Goal: Information Seeking & Learning: Learn about a topic

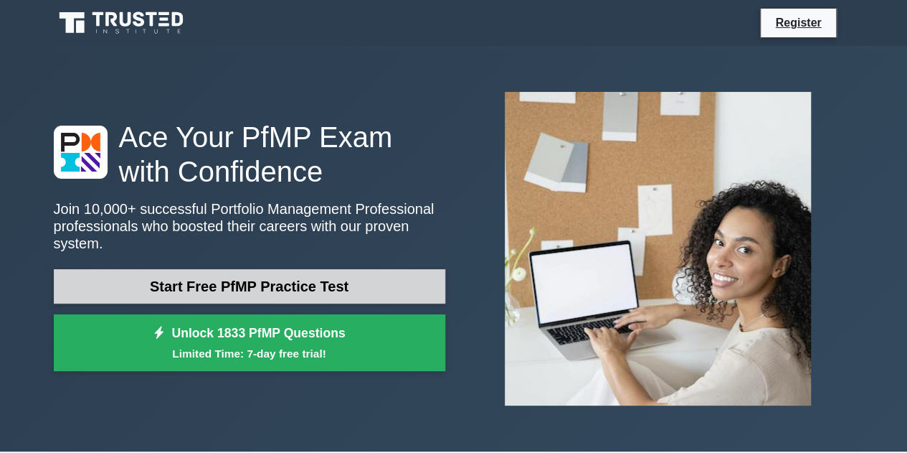
click at [273, 286] on link "Start Free PfMP Practice Test" at bounding box center [250, 286] width 392 height 34
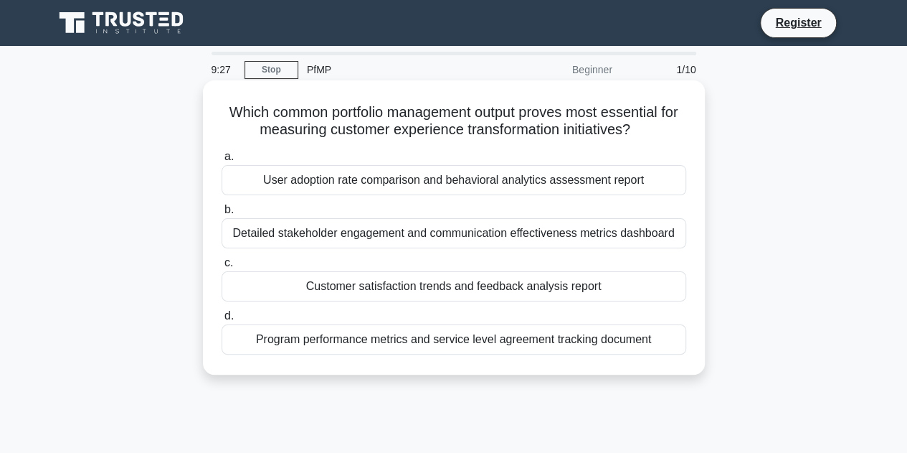
click at [332, 286] on div "Customer satisfaction trends and feedback analysis report" at bounding box center [454, 286] width 465 height 30
click at [222, 268] on input "c. Customer satisfaction trends and feedback analysis report" at bounding box center [222, 262] width 0 height 9
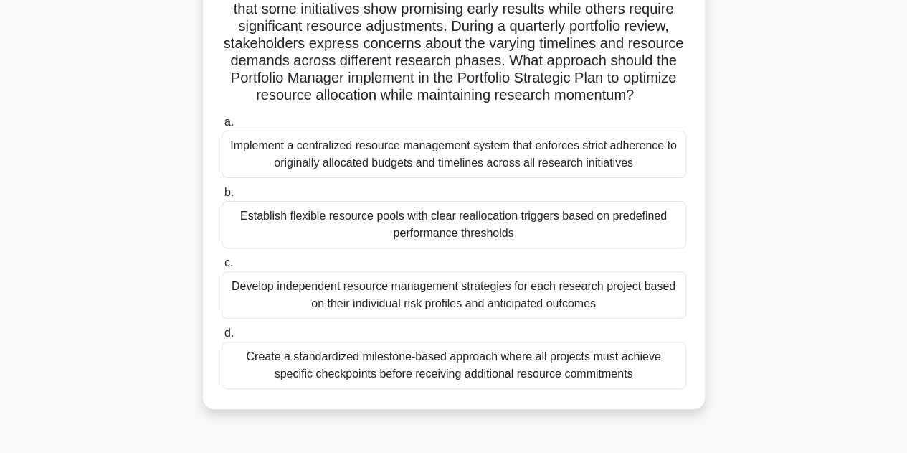
scroll to position [125, 0]
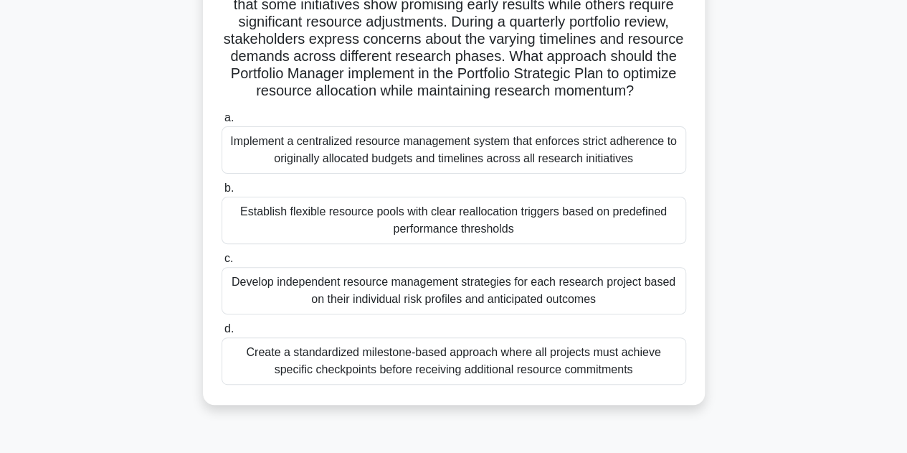
click at [464, 374] on div "Create a standardized milestone-based approach where all projects must achieve …" at bounding box center [454, 360] width 465 height 47
click at [222, 333] on input "d. Create a standardized milestone-based approach where all projects must achie…" at bounding box center [222, 328] width 0 height 9
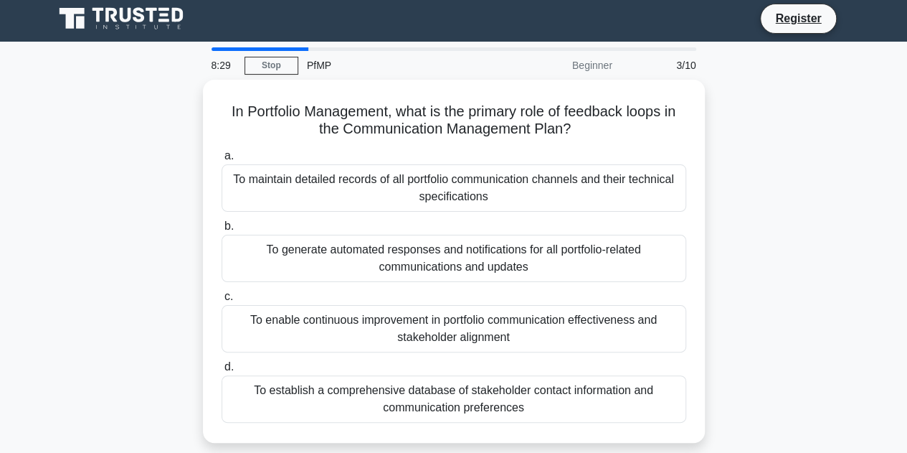
scroll to position [0, 0]
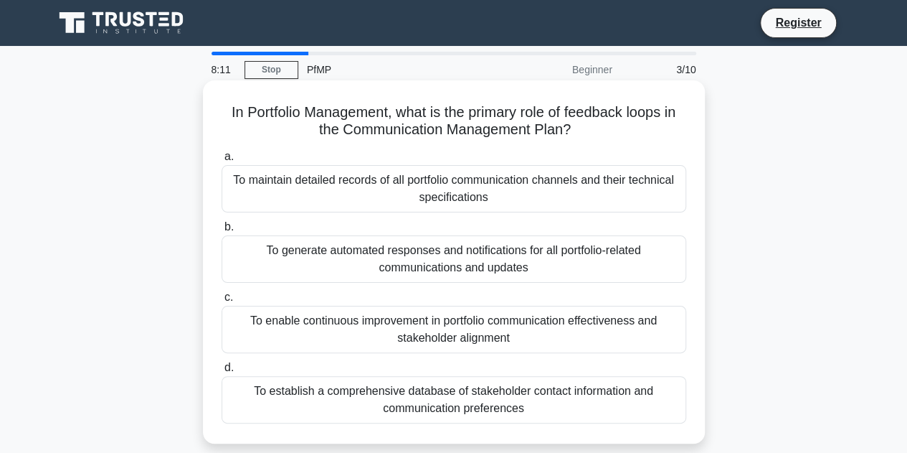
click at [634, 338] on div "To enable continuous improvement in portfolio communication effectiveness and s…" at bounding box center [454, 329] width 465 height 47
click at [222, 302] on input "c. To enable continuous improvement in portfolio communication effectiveness an…" at bounding box center [222, 297] width 0 height 9
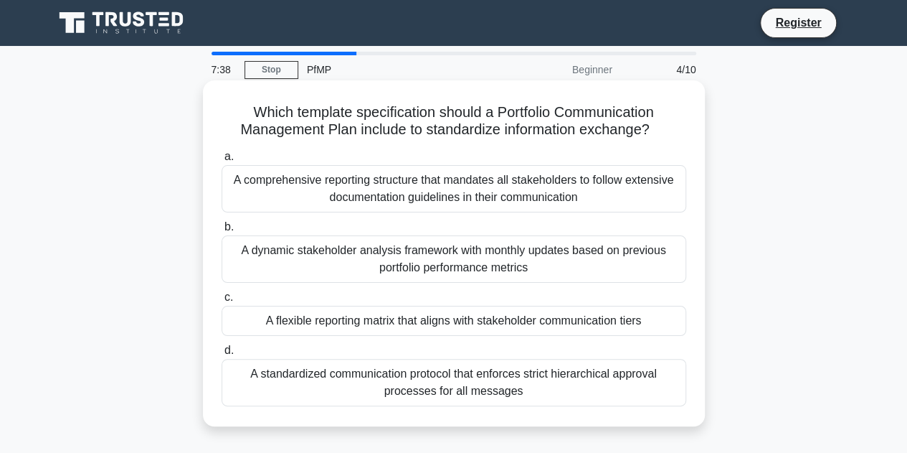
click at [534, 271] on div "A dynamic stakeholder analysis framework with monthly updates based on previous…" at bounding box center [454, 258] width 465 height 47
click at [222, 232] on input "b. A dynamic stakeholder analysis framework with monthly updates based on previ…" at bounding box center [222, 226] width 0 height 9
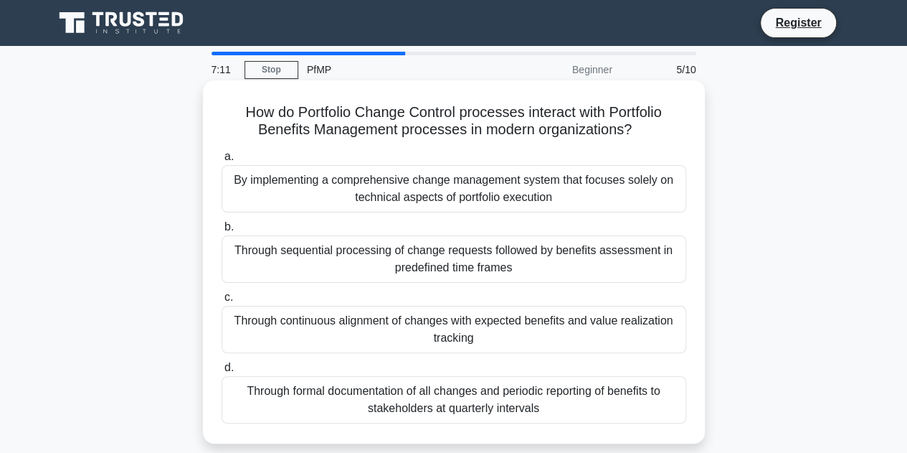
click at [514, 320] on div "Through continuous alignment of changes with expected benefits and value realiz…" at bounding box center [454, 329] width 465 height 47
click at [222, 302] on input "c. Through continuous alignment of changes with expected benefits and value rea…" at bounding box center [222, 297] width 0 height 9
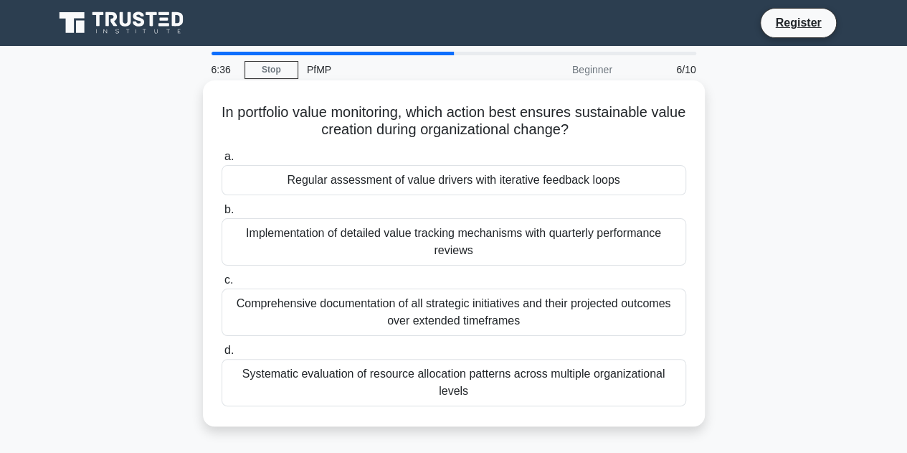
click at [470, 183] on div "Regular assessment of value drivers with iterative feedback loops" at bounding box center [454, 180] width 465 height 30
click at [222, 161] on input "a. Regular assessment of value drivers with iterative feedback loops" at bounding box center [222, 156] width 0 height 9
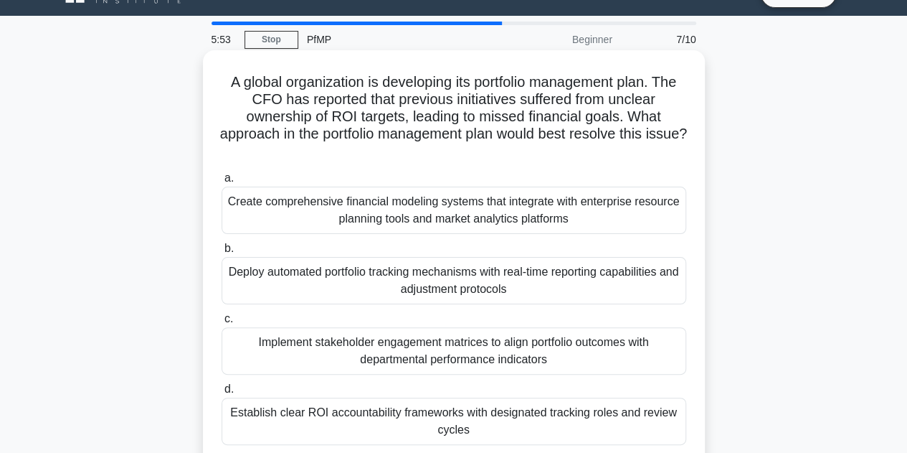
scroll to position [31, 0]
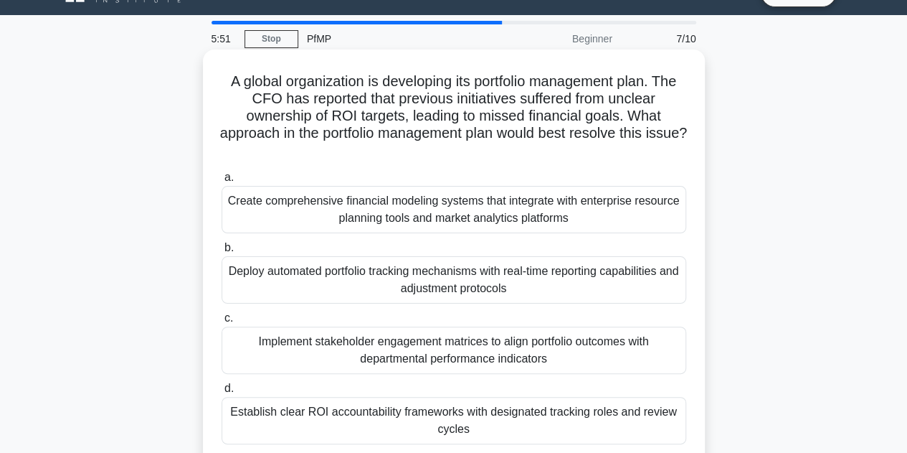
click at [469, 426] on div "Establish clear ROI accountability frameworks with designated tracking roles an…" at bounding box center [454, 420] width 465 height 47
click at [222, 393] on input "d. Establish clear ROI accountability frameworks with designated tracking roles…" at bounding box center [222, 388] width 0 height 9
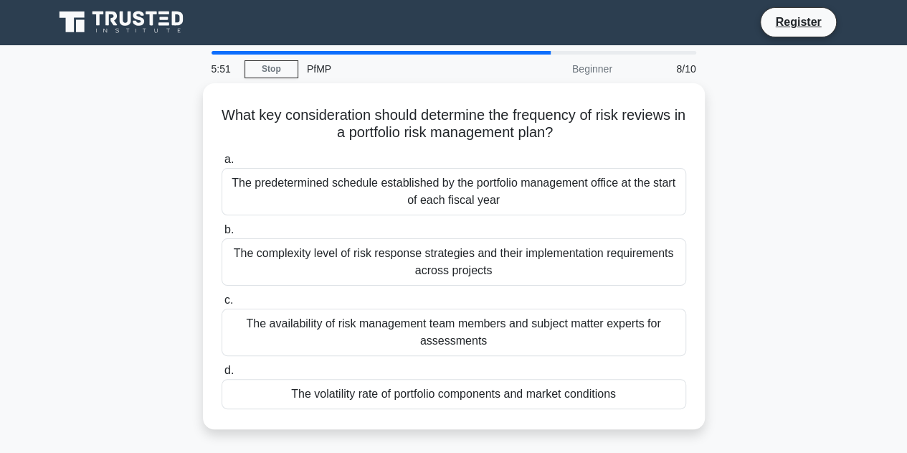
scroll to position [0, 0]
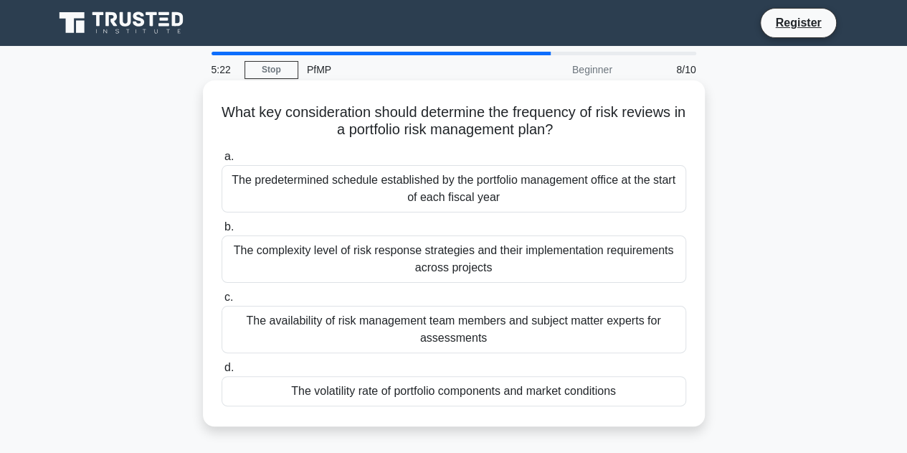
click at [308, 395] on div "The volatility rate of portfolio components and market conditions" at bounding box center [454, 391] width 465 height 30
click at [222, 372] on input "d. The volatility rate of portfolio components and market conditions" at bounding box center [222, 367] width 0 height 9
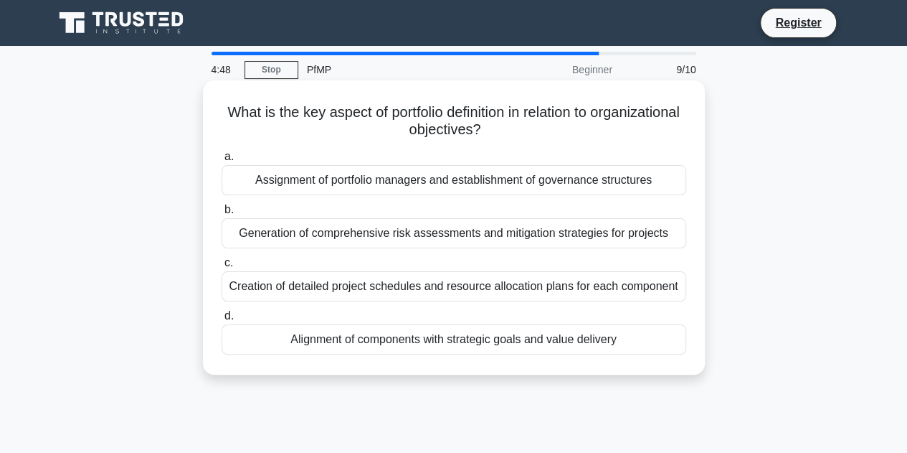
click at [381, 186] on div "Assignment of portfolio managers and establishment of governance structures" at bounding box center [454, 180] width 465 height 30
click at [222, 161] on input "a. Assignment of portfolio managers and establishment of governance structures" at bounding box center [222, 156] width 0 height 9
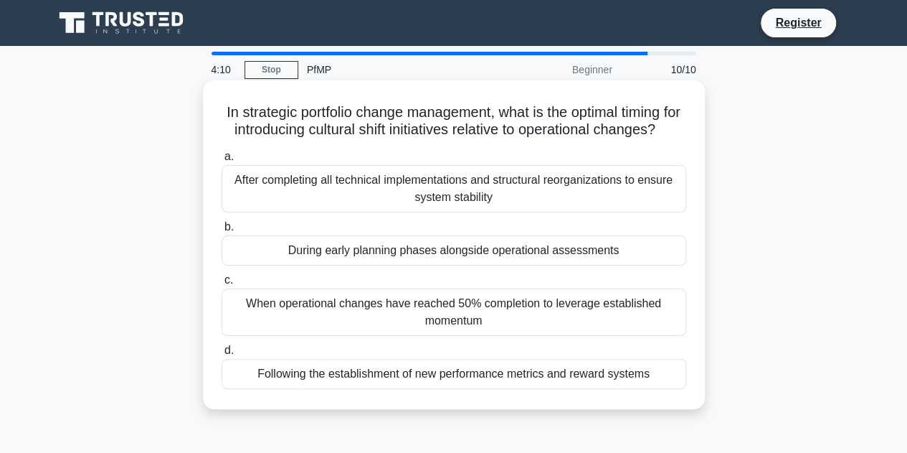
click at [358, 389] on div "Following the establishment of new performance metrics and reward systems" at bounding box center [454, 374] width 465 height 30
click at [222, 355] on input "d. Following the establishment of new performance metrics and reward systems" at bounding box center [222, 350] width 0 height 9
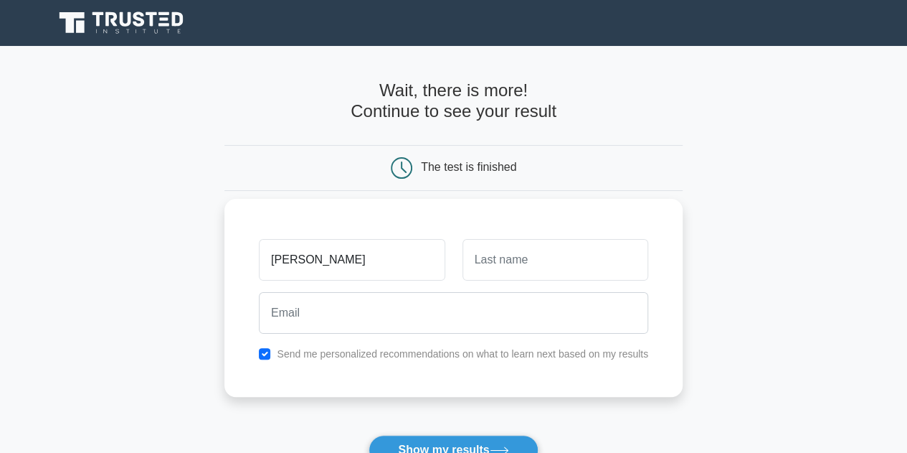
type input "[PERSON_NAME]"
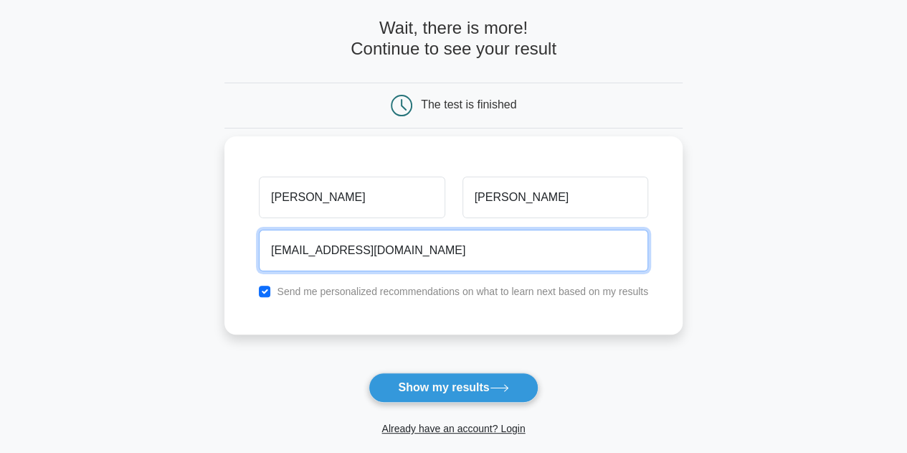
scroll to position [63, 0]
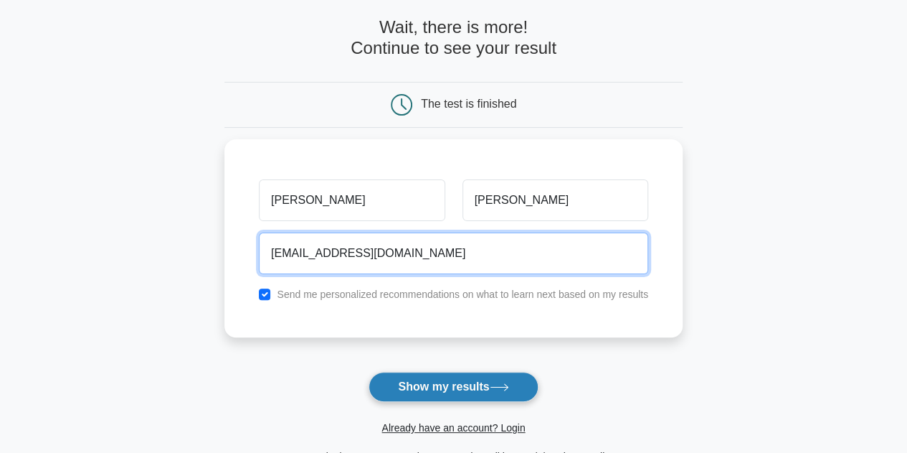
type input "[EMAIL_ADDRESS][DOMAIN_NAME]"
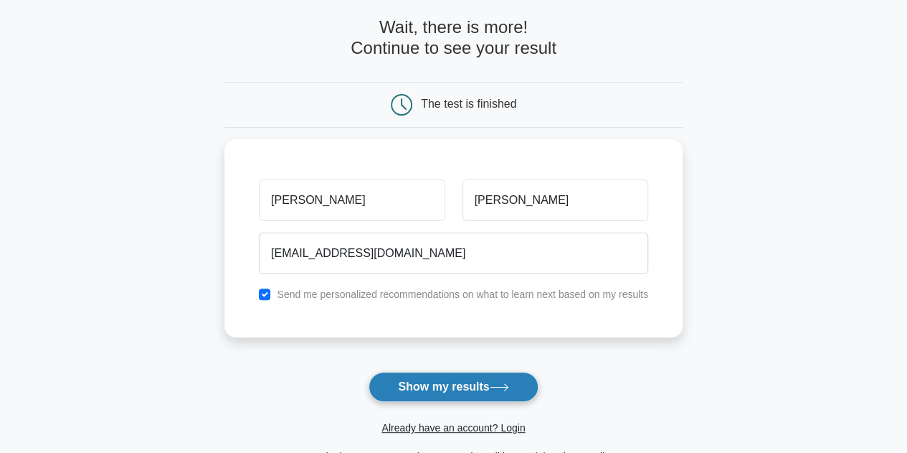
click at [451, 380] on button "Show my results" at bounding box center [453, 387] width 169 height 30
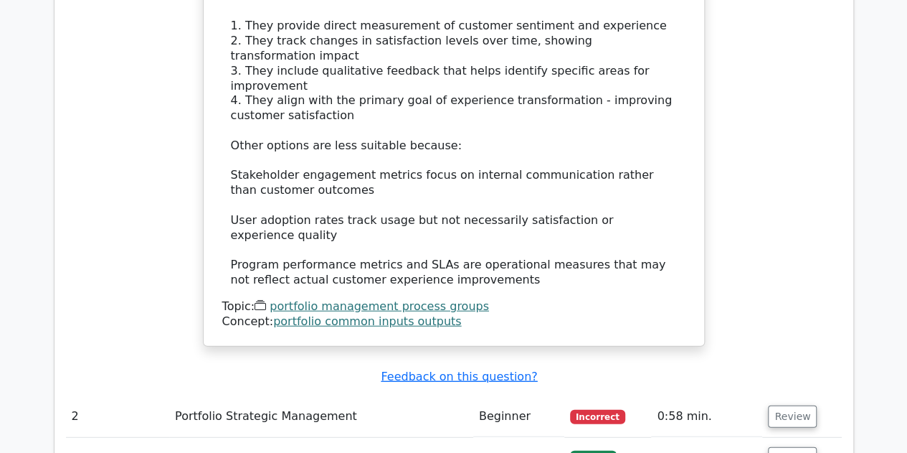
scroll to position [1662, 0]
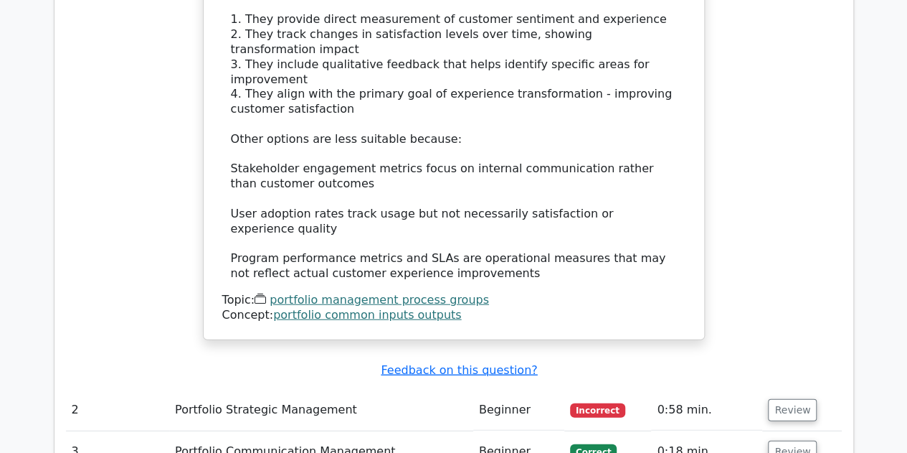
click at [347, 389] on td "Portfolio Strategic Management" at bounding box center [321, 409] width 304 height 41
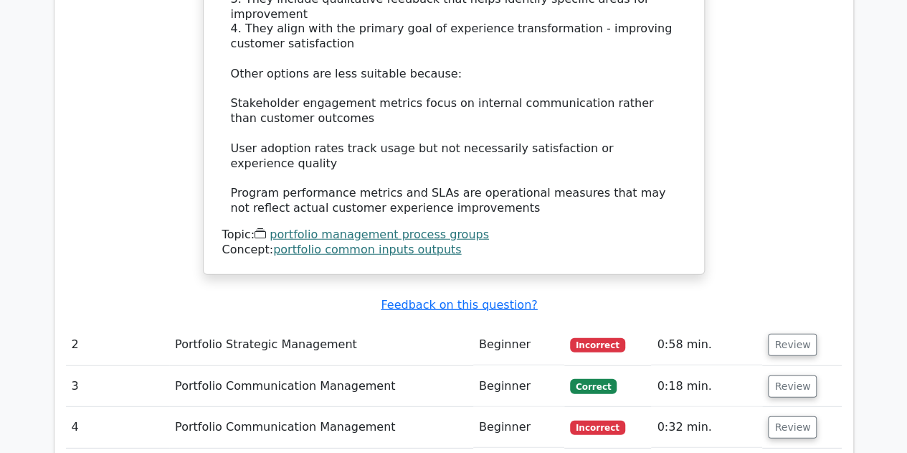
scroll to position [1727, 0]
click at [786, 334] on button "Review" at bounding box center [792, 345] width 49 height 22
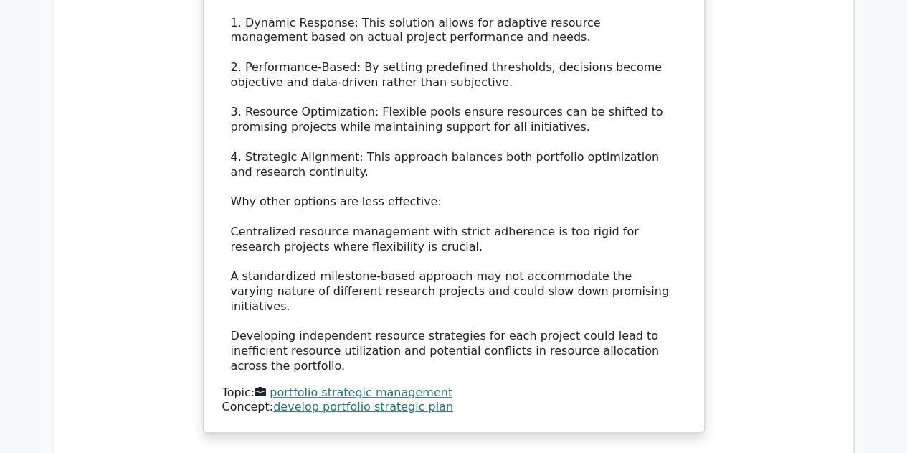
scroll to position [2638, 0]
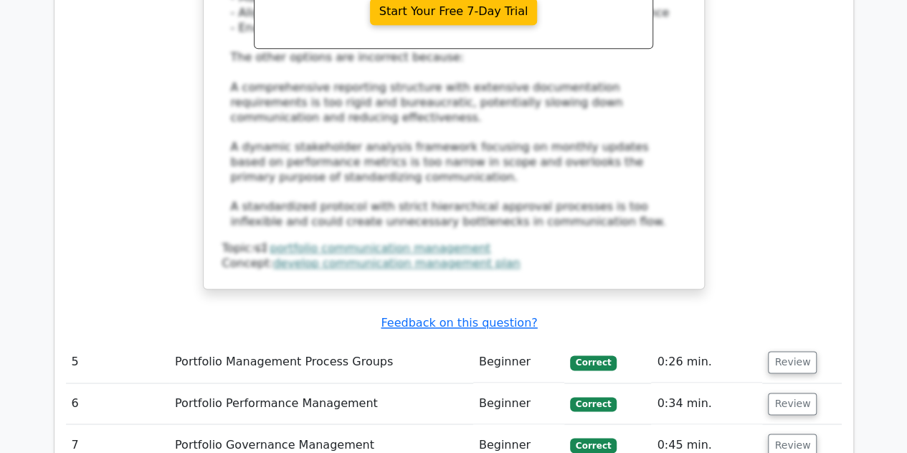
scroll to position [3662, 0]
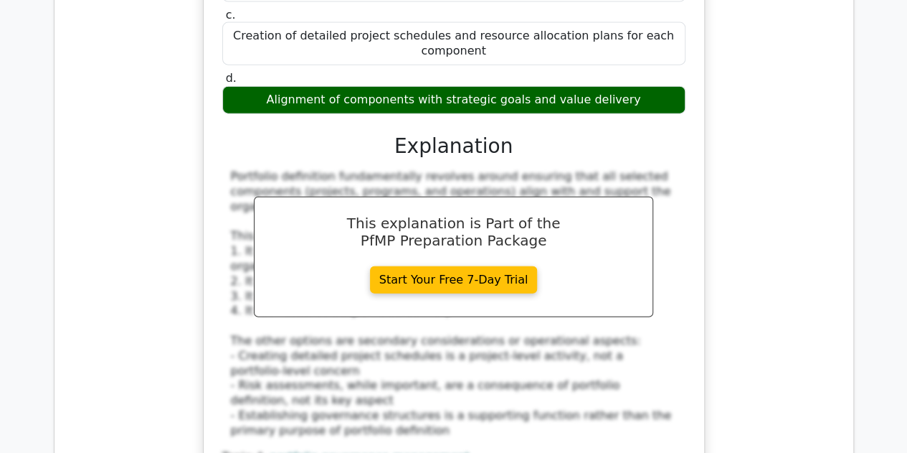
scroll to position [4390, 0]
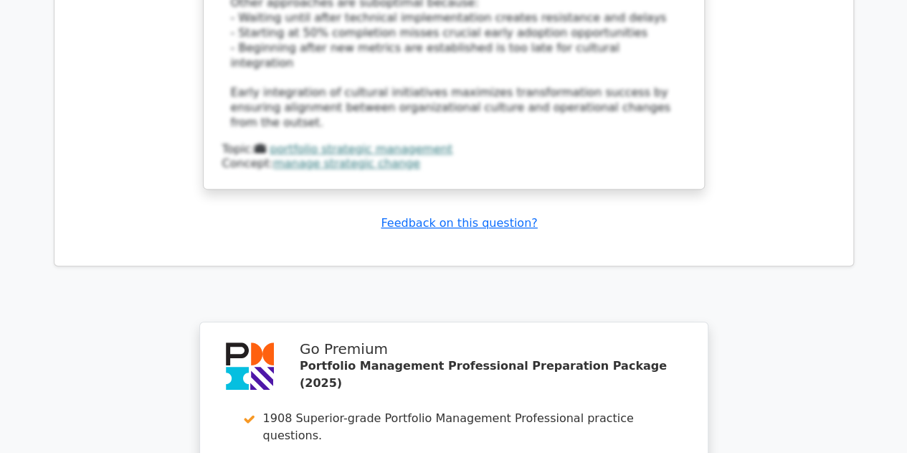
scroll to position [5605, 0]
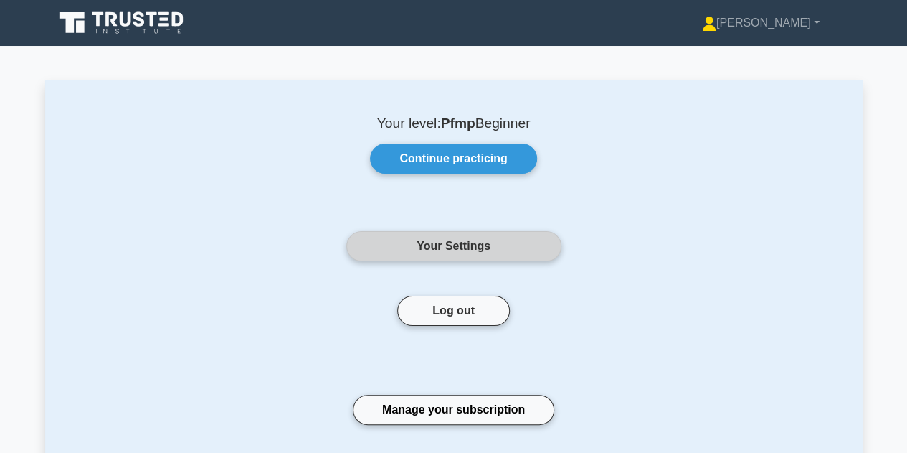
click at [522, 237] on link "Your Settings" at bounding box center [453, 246] width 215 height 30
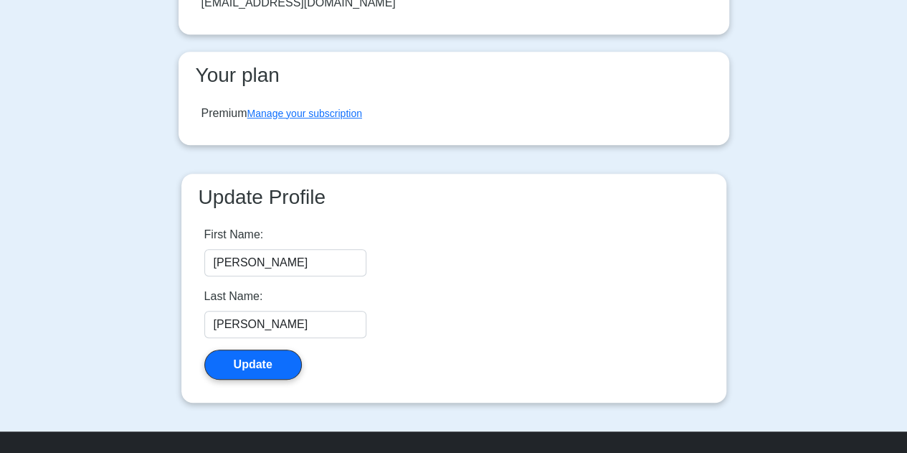
scroll to position [387, 0]
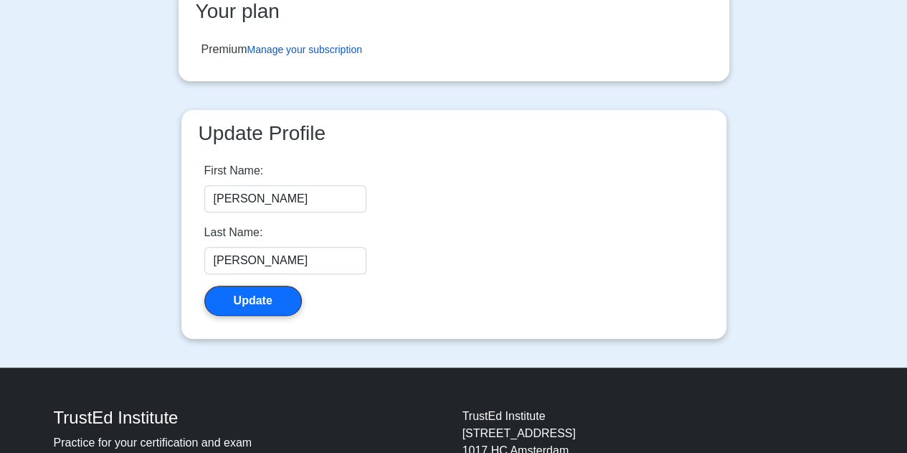
click at [303, 51] on link "Manage your subscription" at bounding box center [304, 49] width 115 height 11
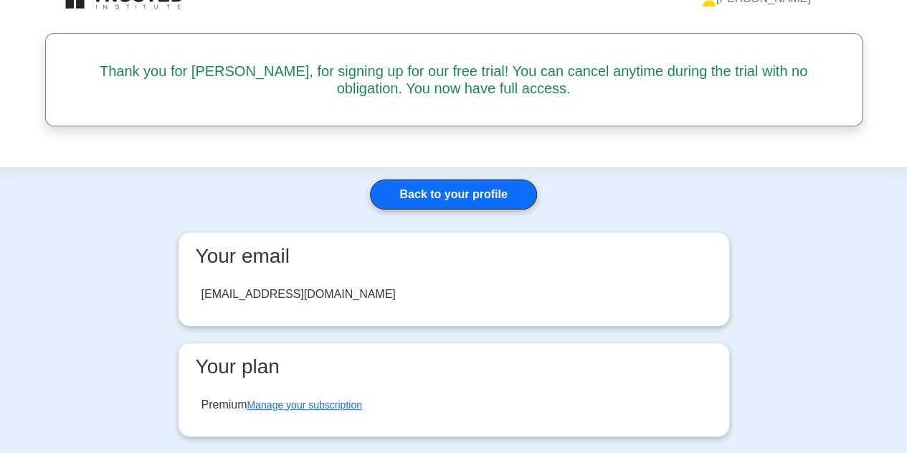
scroll to position [0, 0]
